Goal: Check status: Check status

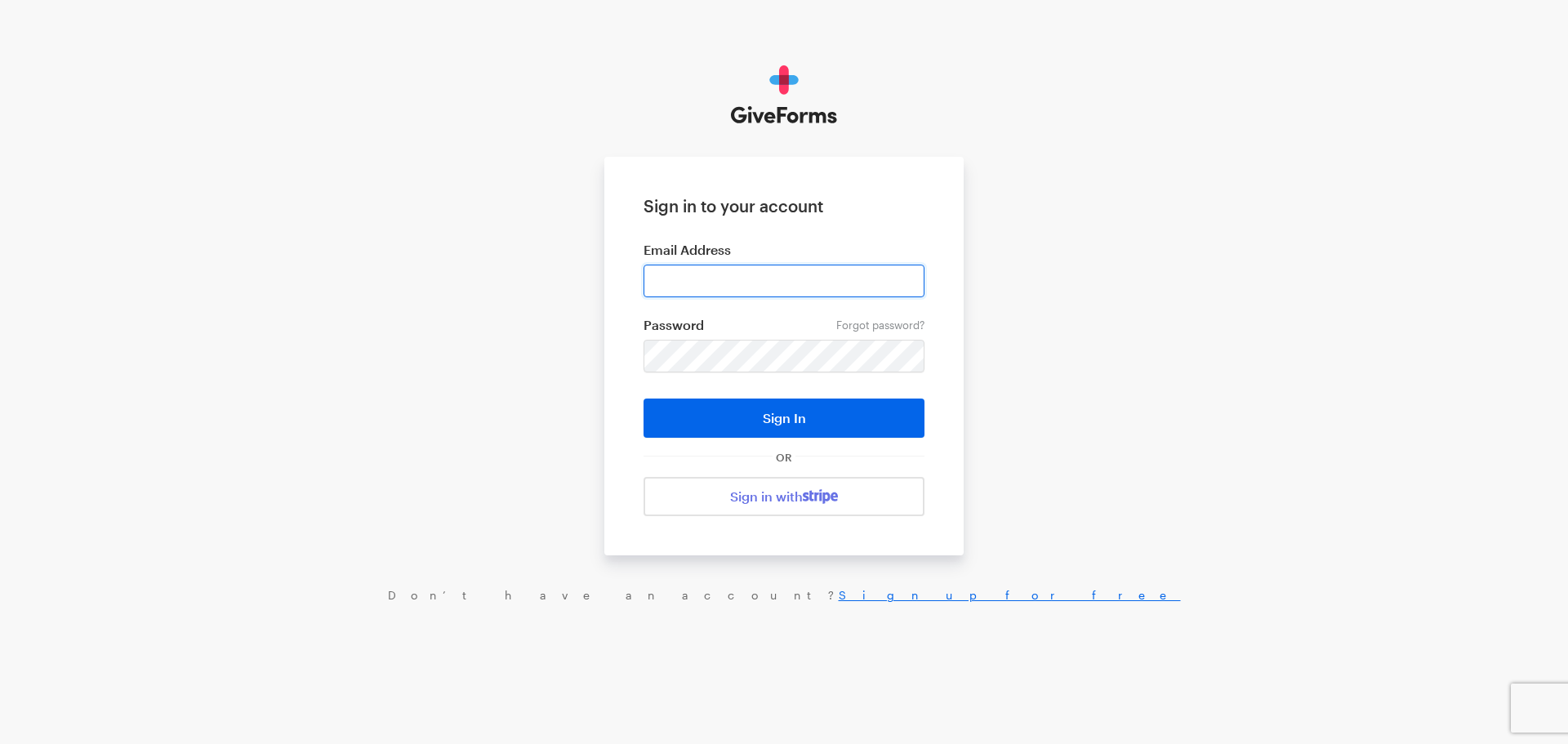
click at [694, 277] on input "email" at bounding box center [784, 281] width 281 height 33
type input "matt@riversidecommunity.cc"
click at [644, 398] on button "Sign In" at bounding box center [784, 418] width 281 height 39
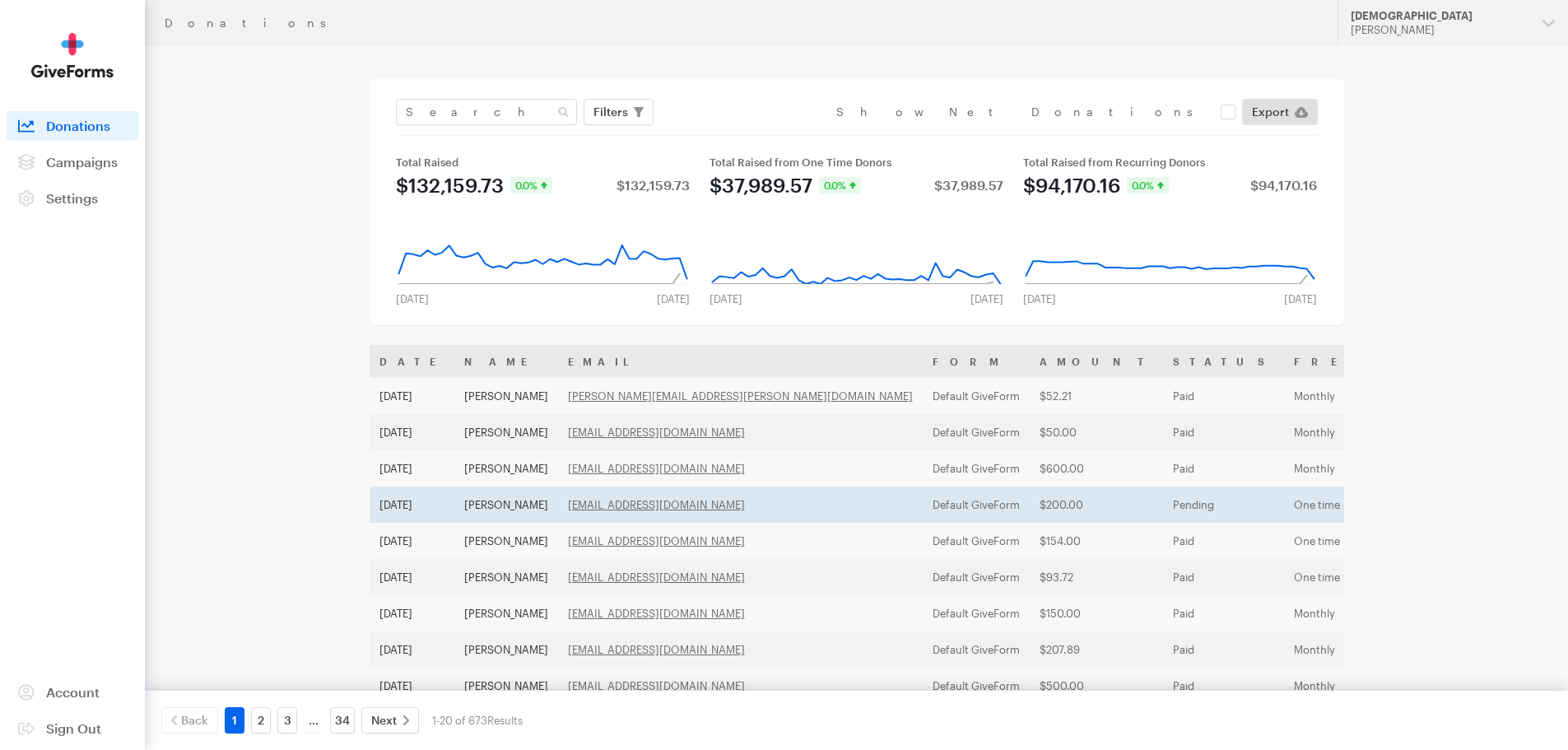
click at [491, 503] on td "[PERSON_NAME]" at bounding box center [506, 504] width 104 height 36
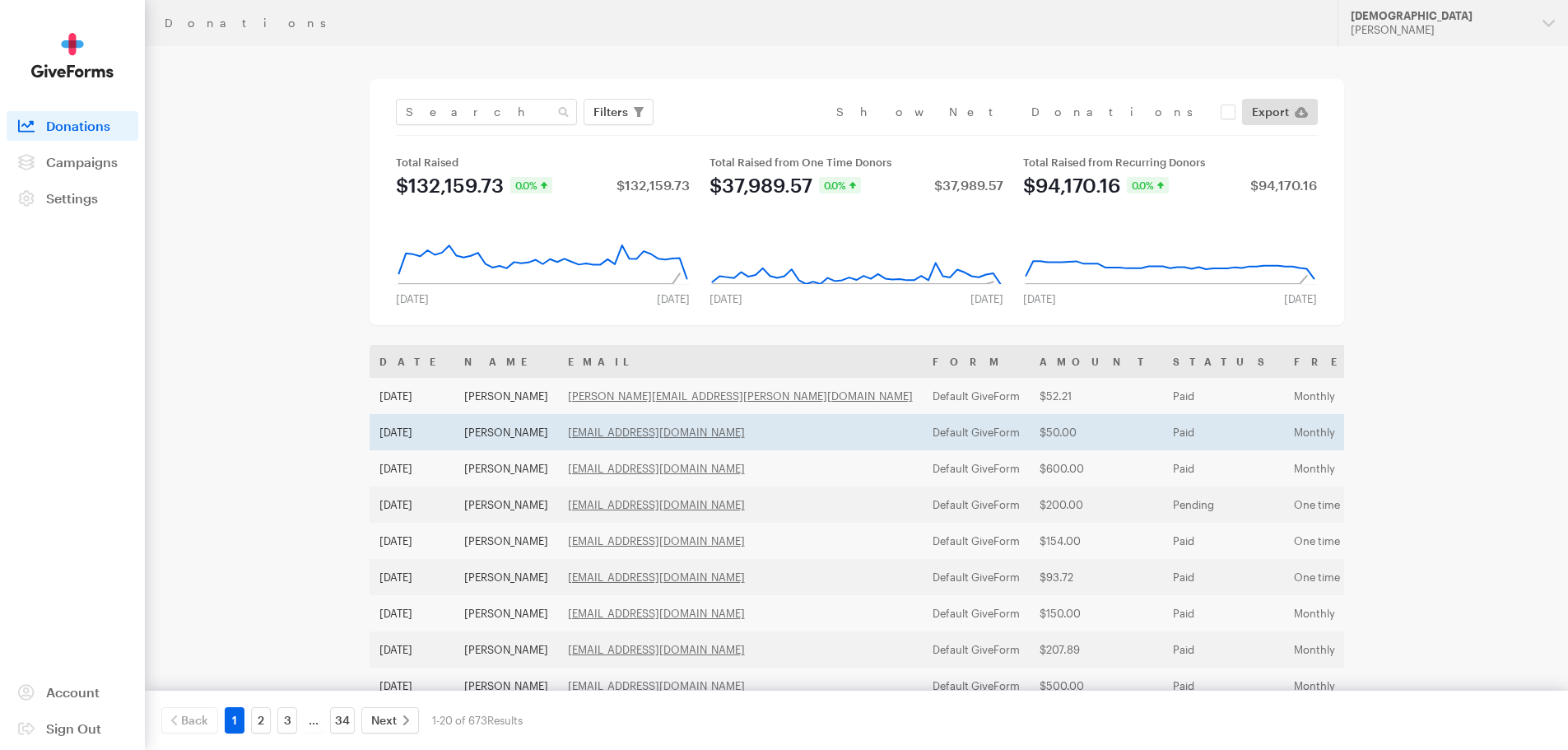
click at [491, 436] on td "David Rask" at bounding box center [506, 432] width 104 height 36
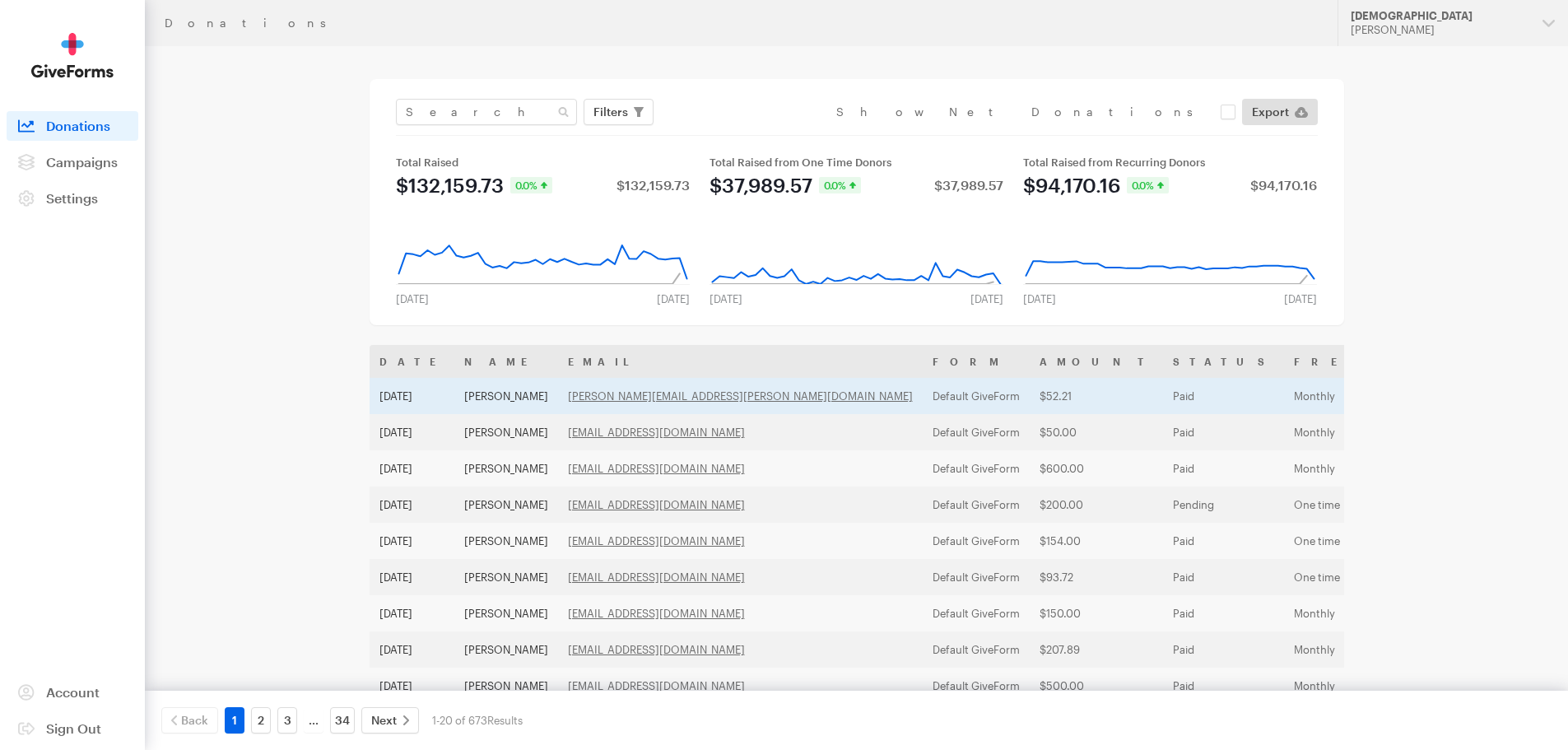
click at [495, 393] on td "CAROL KRAAY" at bounding box center [506, 396] width 104 height 36
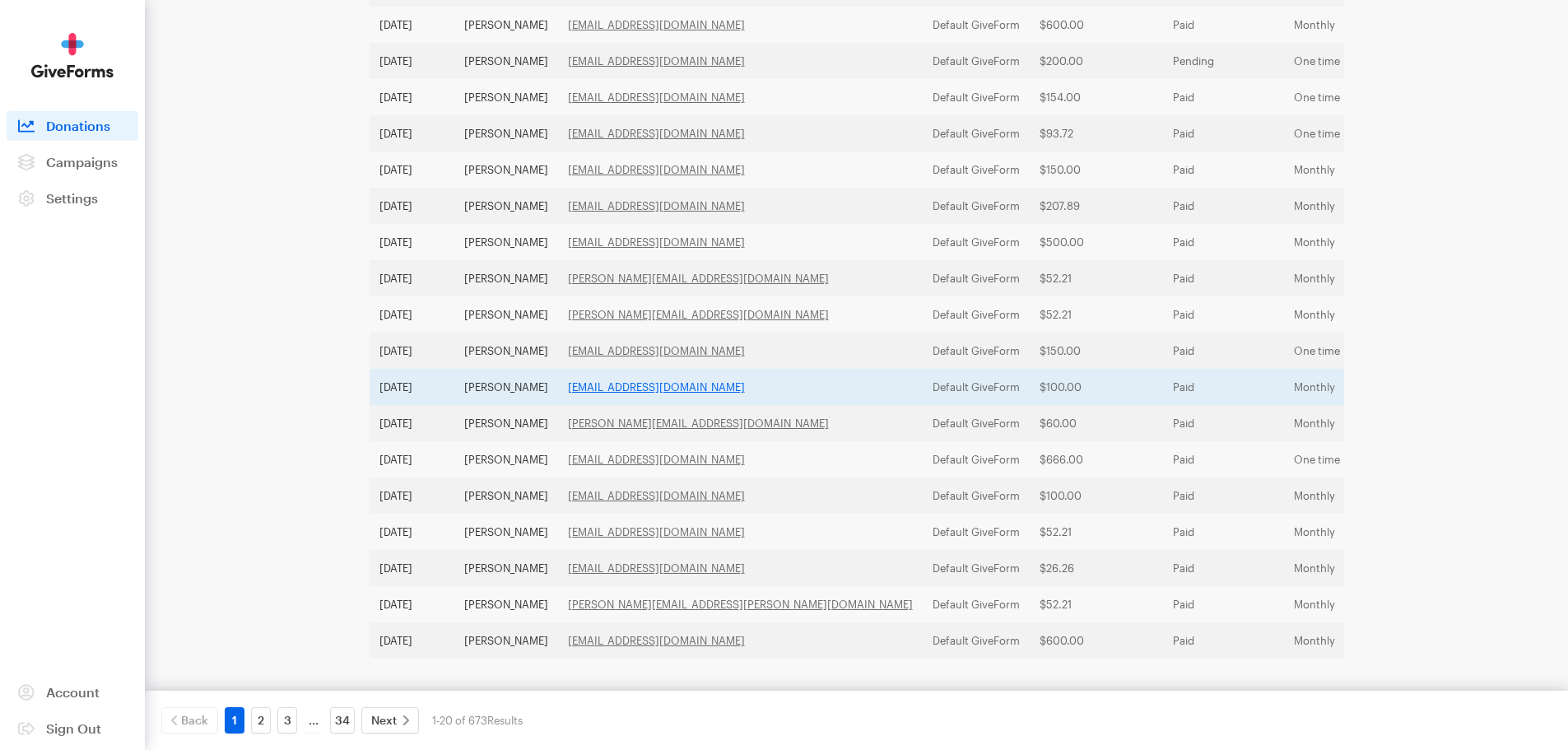
scroll to position [446, 0]
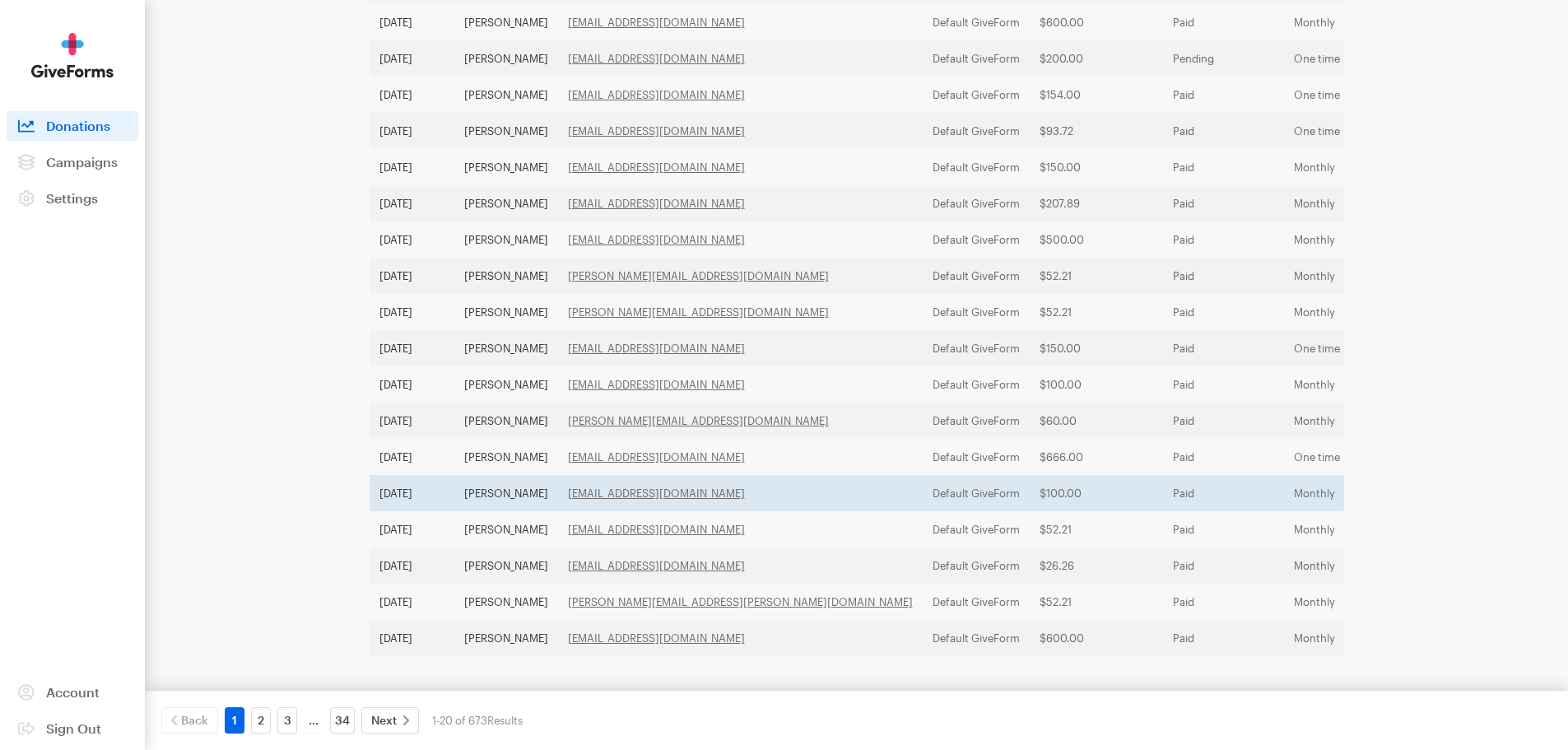
click at [468, 491] on td "[PERSON_NAME]" at bounding box center [506, 493] width 104 height 36
